Goal: Check status: Check status

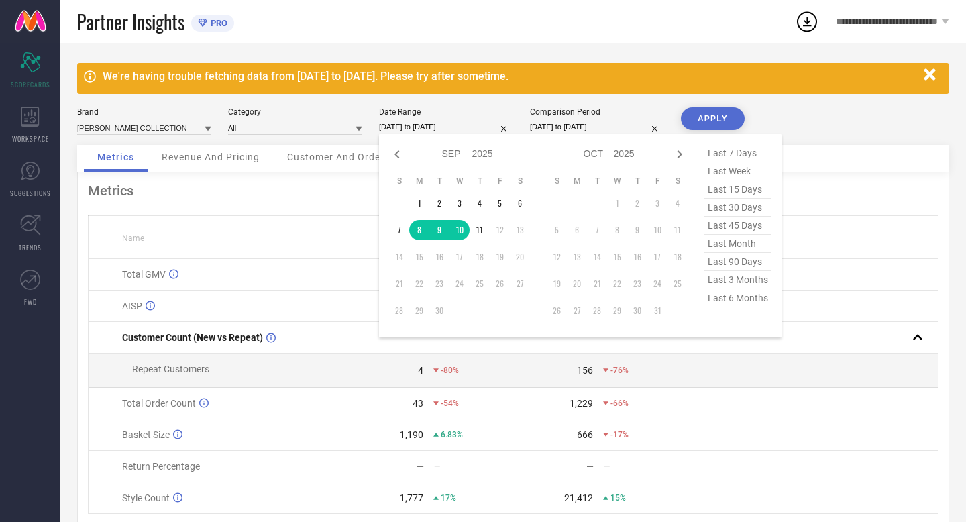
select select "8"
select select "2025"
select select "9"
select select "2025"
click at [442, 228] on td "9" at bounding box center [439, 230] width 20 height 20
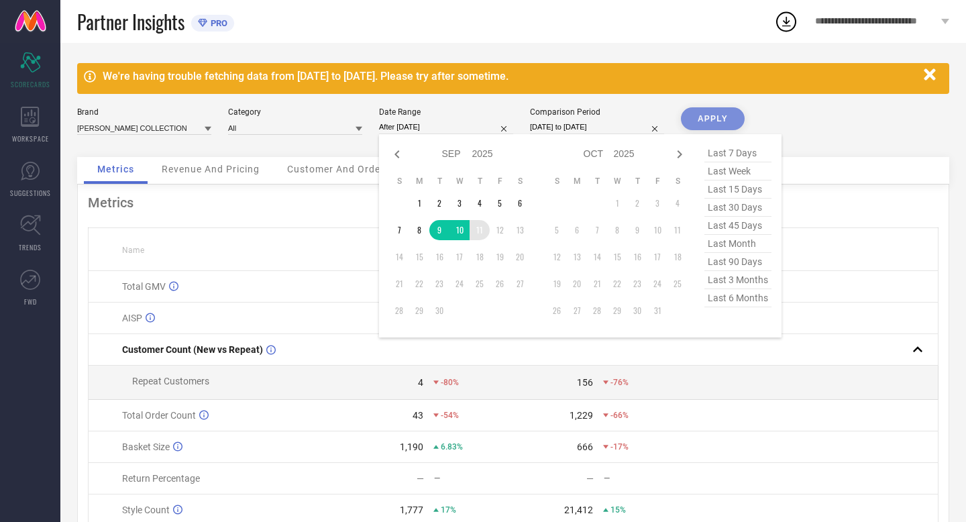
type input "09-09-2025 to 11-09-2025"
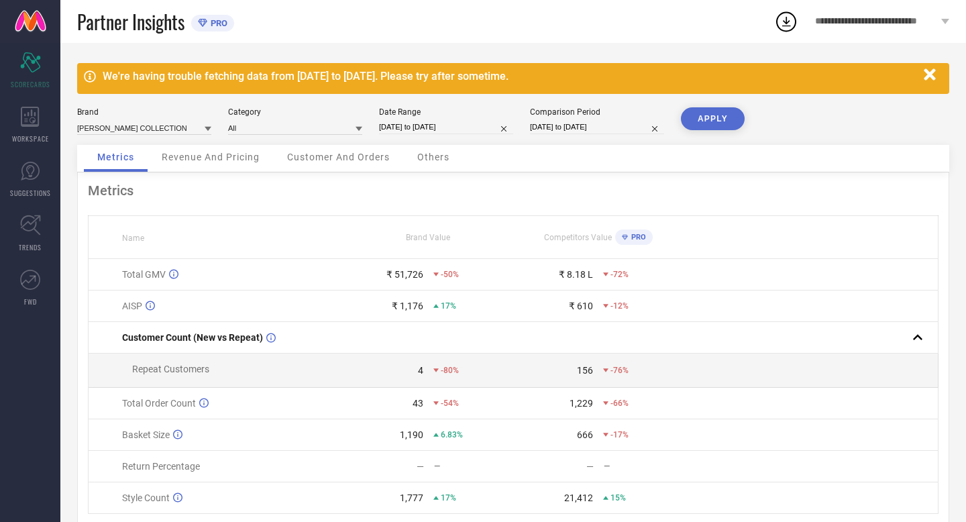
click at [625, 127] on input "[DATE] to [DATE]" at bounding box center [597, 127] width 134 height 14
select select "8"
select select "2024"
select select "9"
select select "2024"
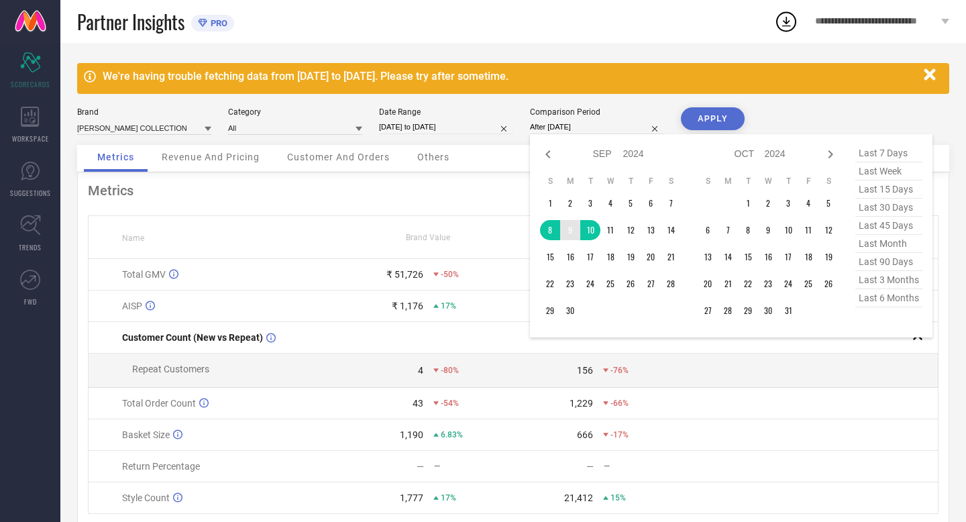
click at [567, 230] on td "9" at bounding box center [570, 230] width 20 height 20
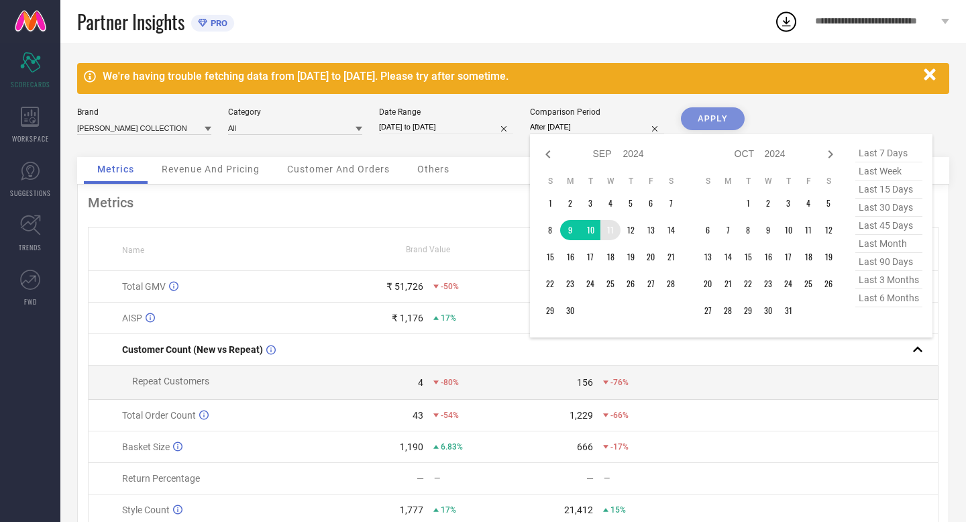
type input "09-09-2024 to 11-09-2024"
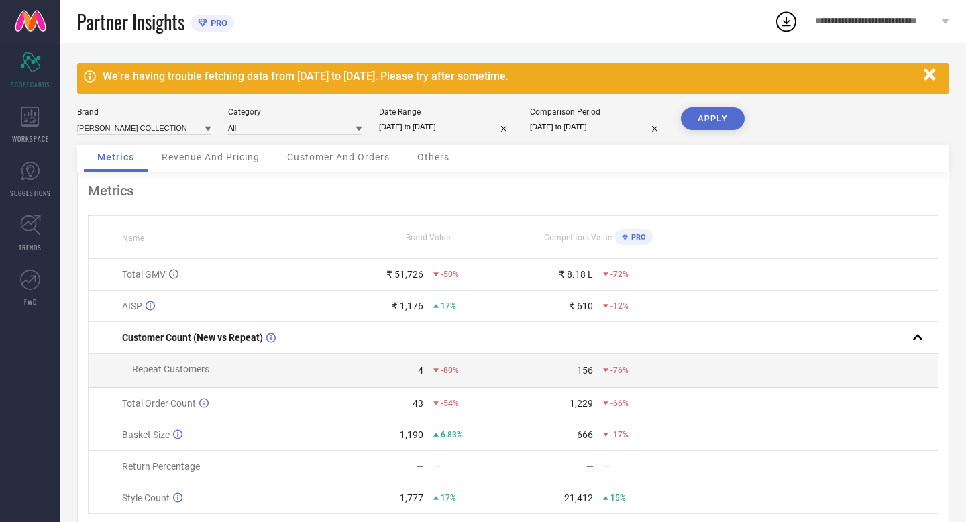
click at [700, 118] on button "APPLY" at bounding box center [713, 118] width 64 height 23
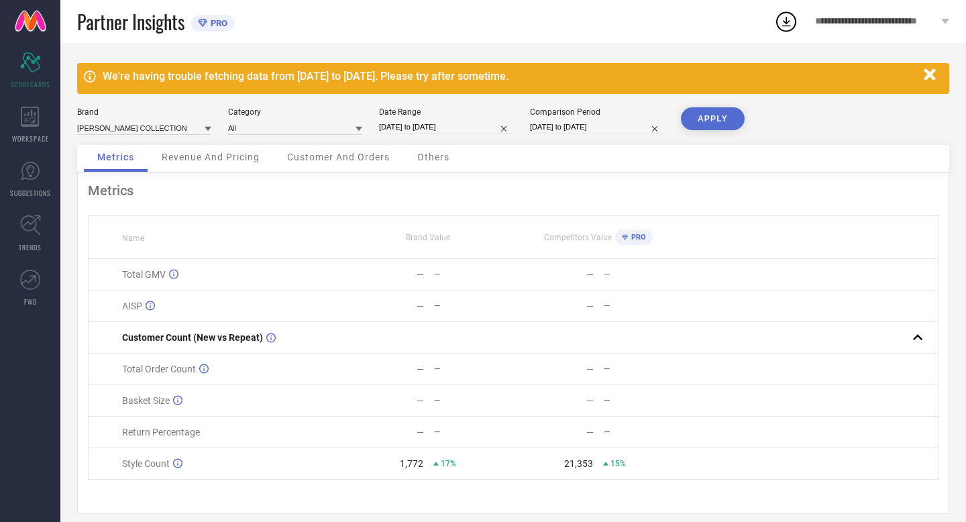
click at [472, 129] on input "09-09-2025 to 11-09-2025" at bounding box center [446, 127] width 134 height 14
select select "8"
select select "2025"
select select "9"
select select "2025"
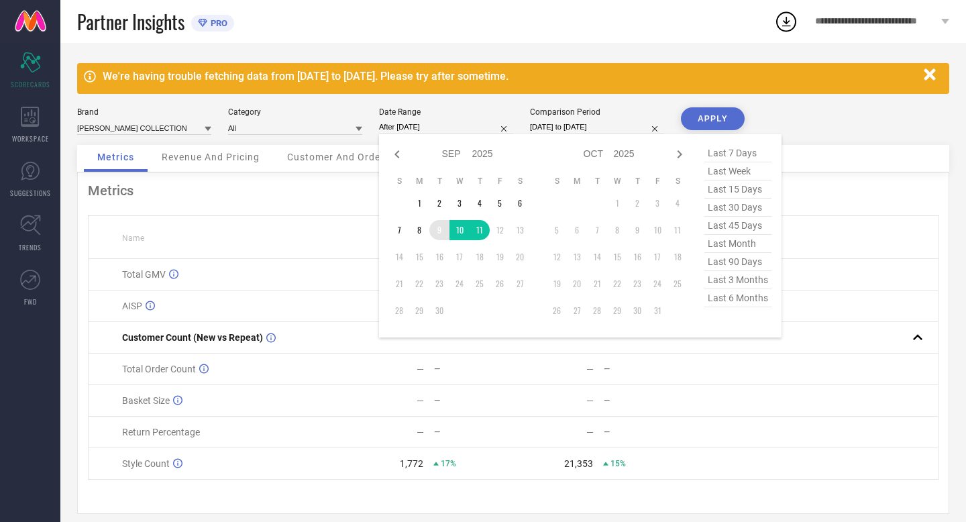
click at [437, 232] on td "9" at bounding box center [439, 230] width 20 height 20
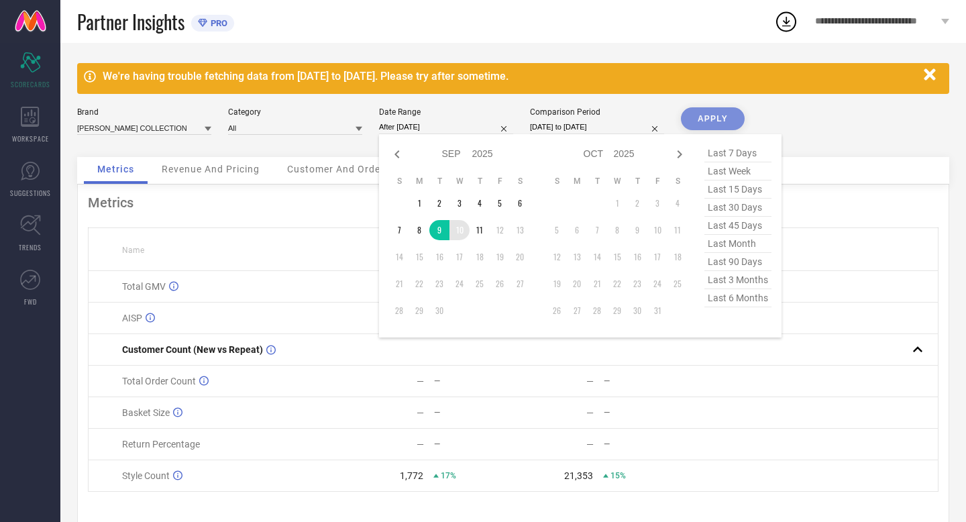
type input "09-09-2025 to 10-09-2025"
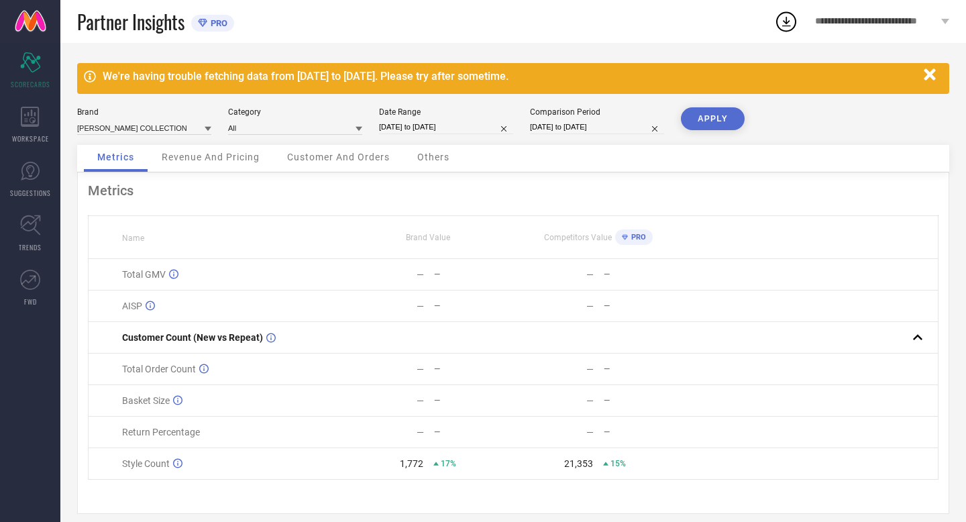
click at [620, 130] on input "09-09-2024 to 11-09-2024" at bounding box center [597, 127] width 134 height 14
select select "8"
select select "2024"
select select "9"
select select "2024"
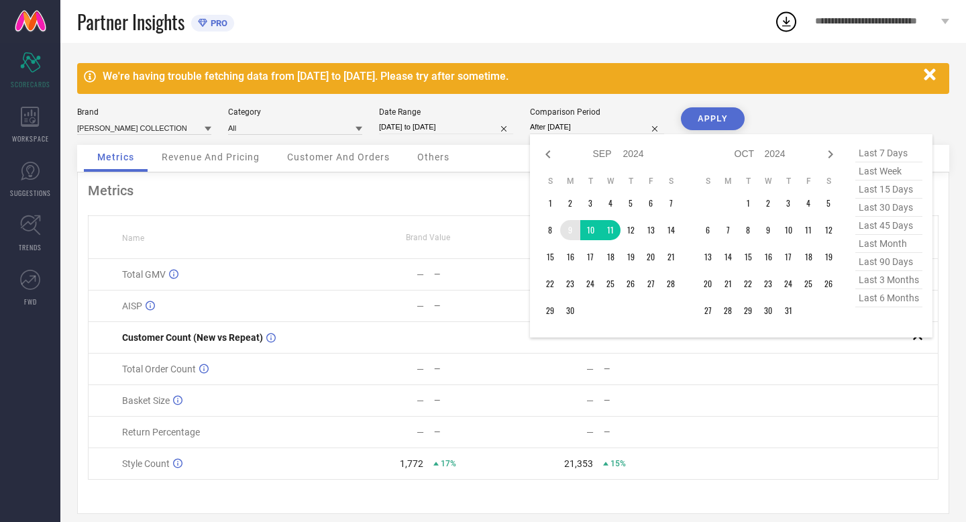
click at [569, 227] on td "9" at bounding box center [570, 230] width 20 height 20
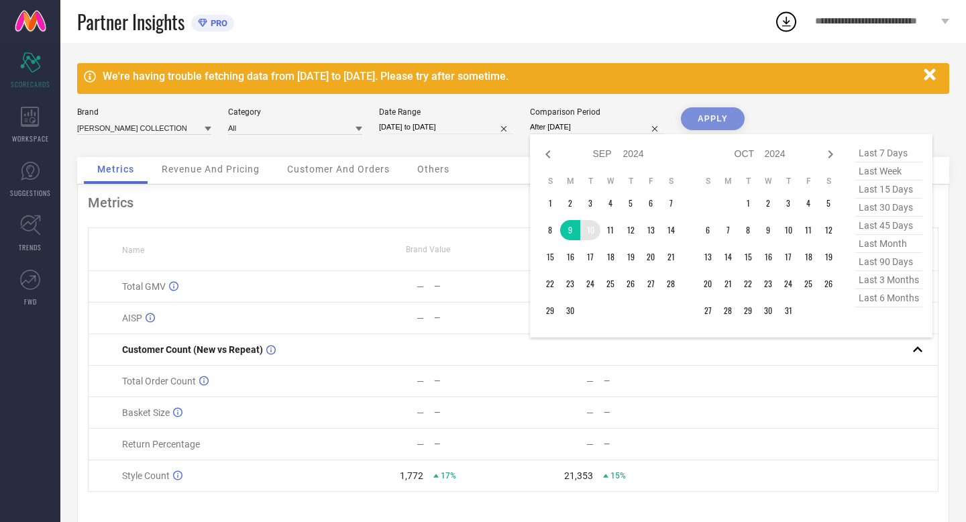
type input "09-09-2024 to 10-09-2024"
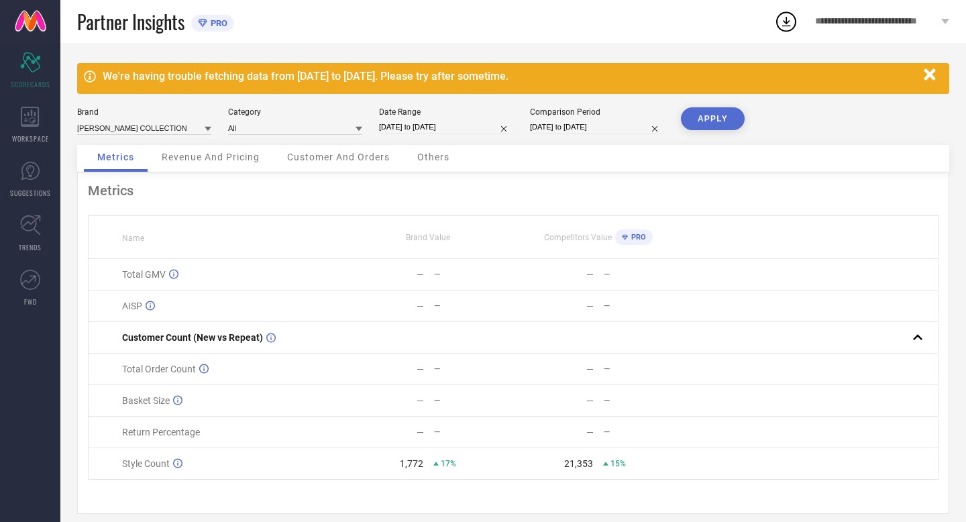
click at [723, 121] on button "APPLY" at bounding box center [713, 118] width 64 height 23
click at [469, 125] on input "09-09-2025 to 10-09-2025" at bounding box center [446, 127] width 134 height 14
select select "8"
select select "2025"
select select "9"
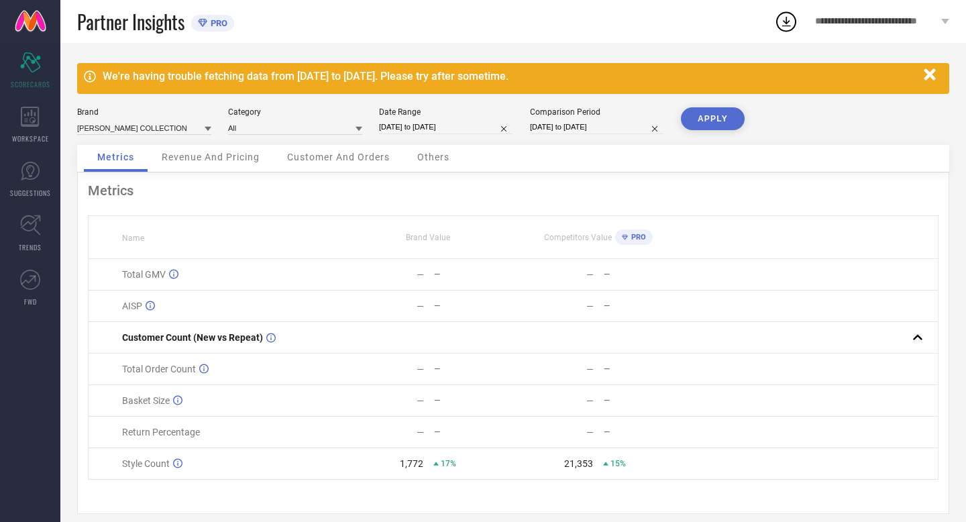
select select "2025"
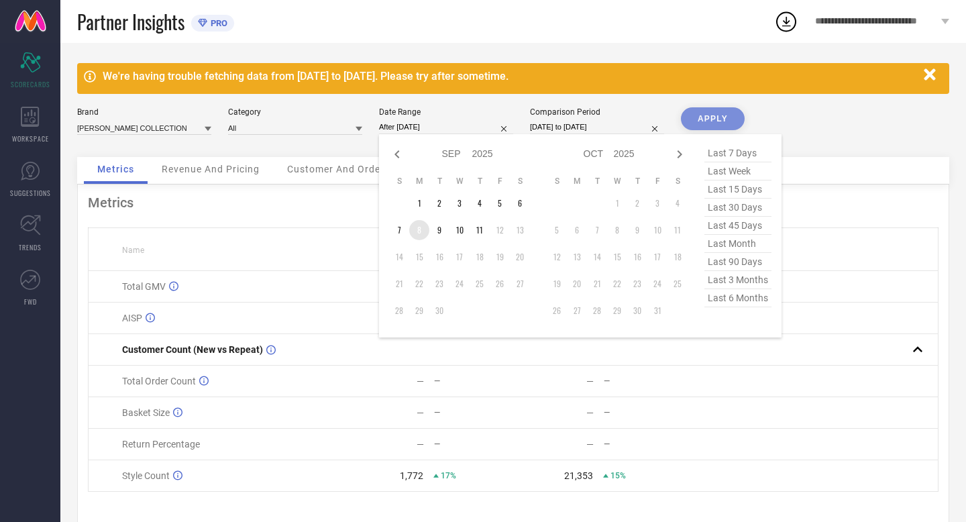
click at [417, 230] on td "8" at bounding box center [419, 230] width 20 height 20
type input "[DATE] to [DATE]"
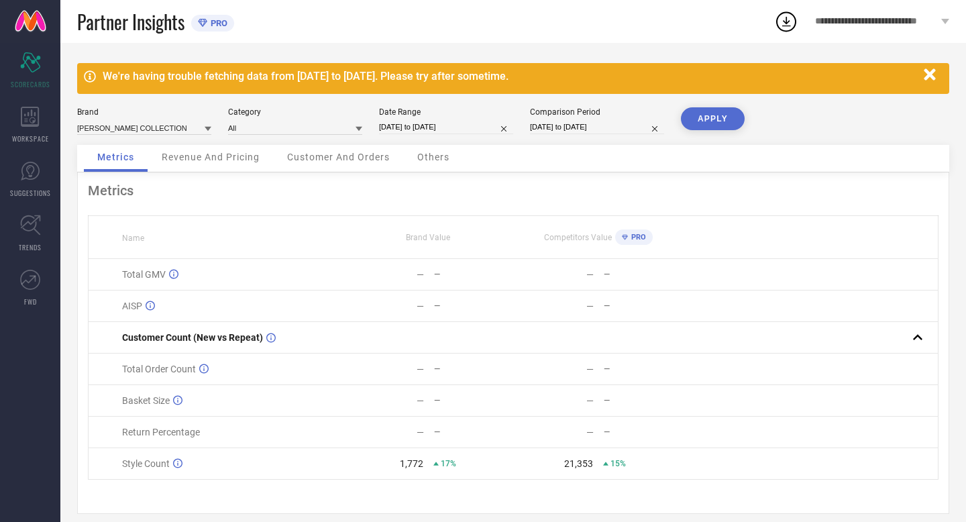
click at [620, 130] on input "09-09-2024 to 10-09-2024" at bounding box center [597, 127] width 134 height 14
select select "8"
select select "2024"
select select "9"
select select "2024"
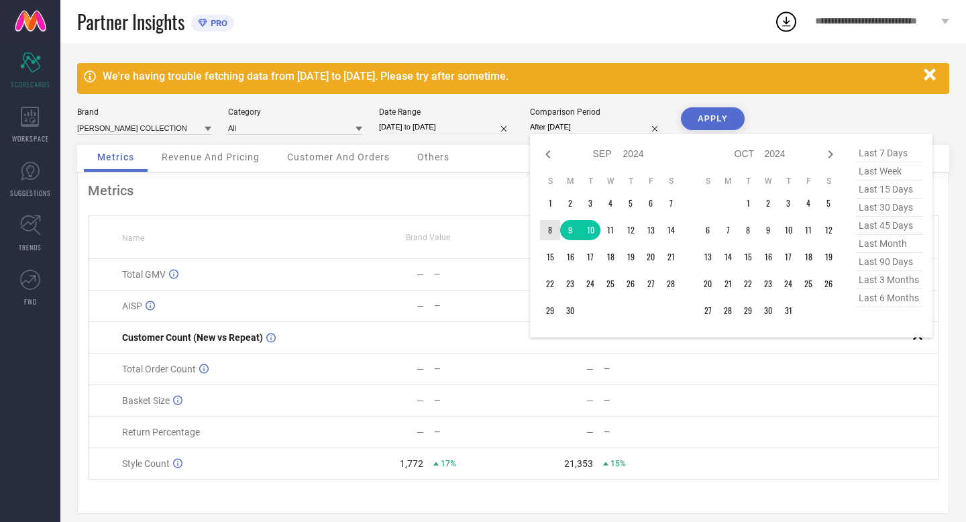
click at [550, 230] on td "8" at bounding box center [550, 230] width 20 height 20
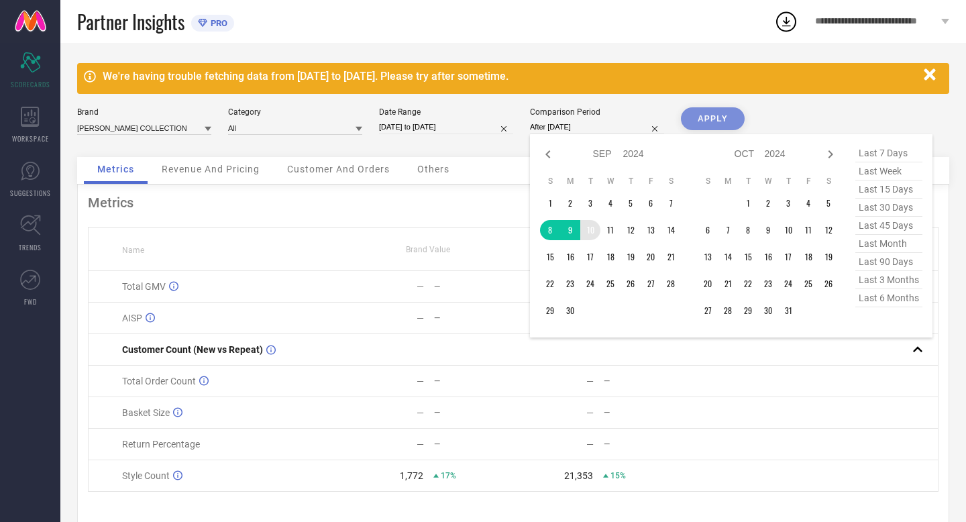
type input "[DATE] to [DATE]"
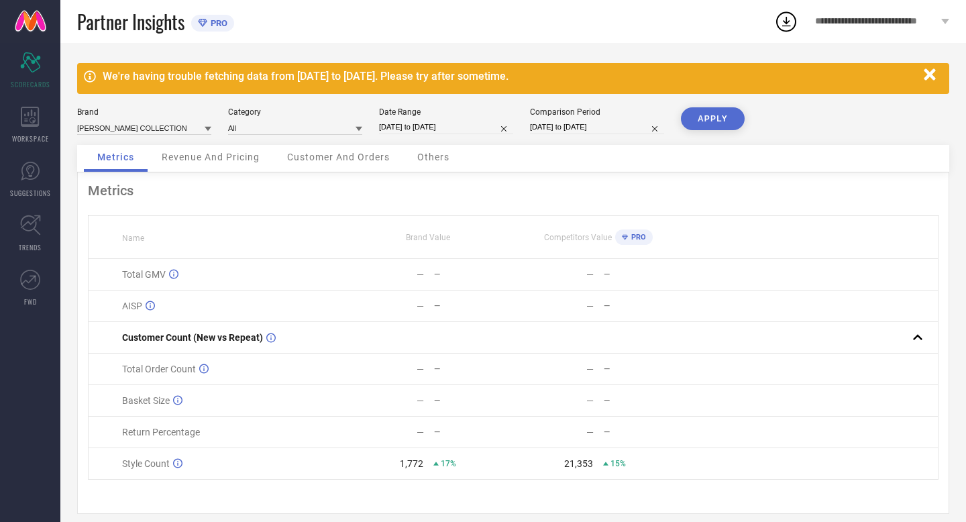
click at [713, 115] on button "APPLY" at bounding box center [713, 118] width 64 height 23
